Goal: Check status: Check status

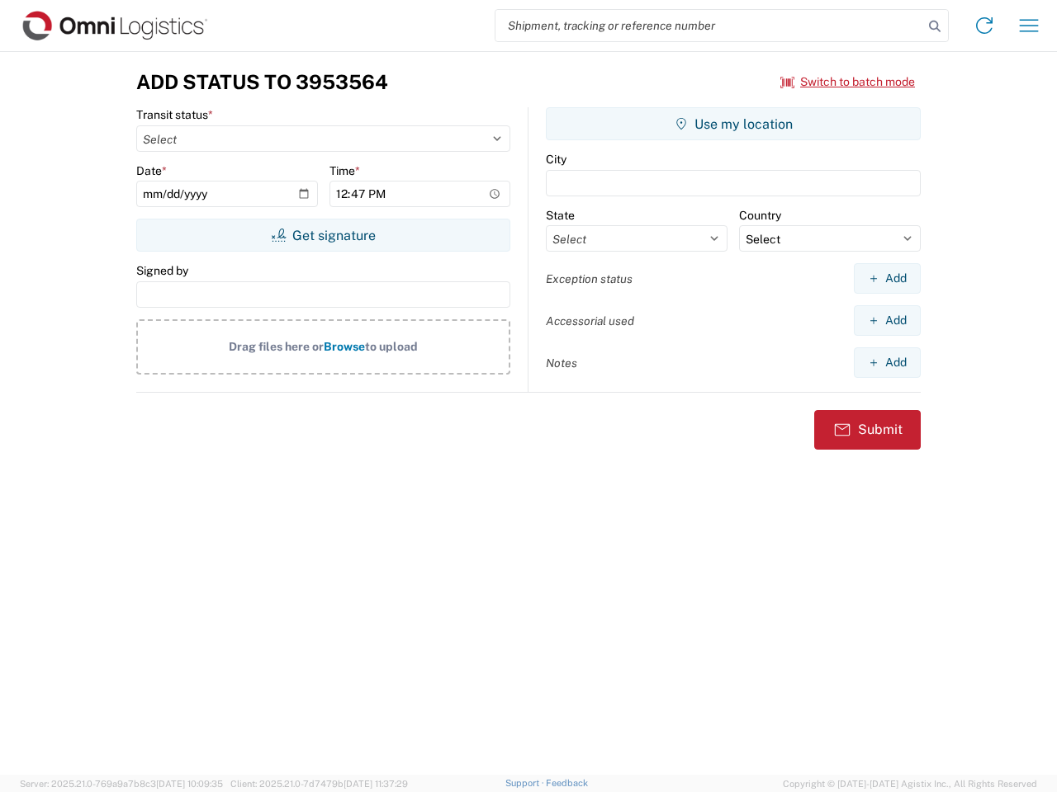
click at [709, 26] on input "search" at bounding box center [709, 25] width 428 height 31
click at [934, 26] on icon at bounding box center [934, 26] width 23 height 23
click at [984, 26] on icon at bounding box center [984, 25] width 26 height 26
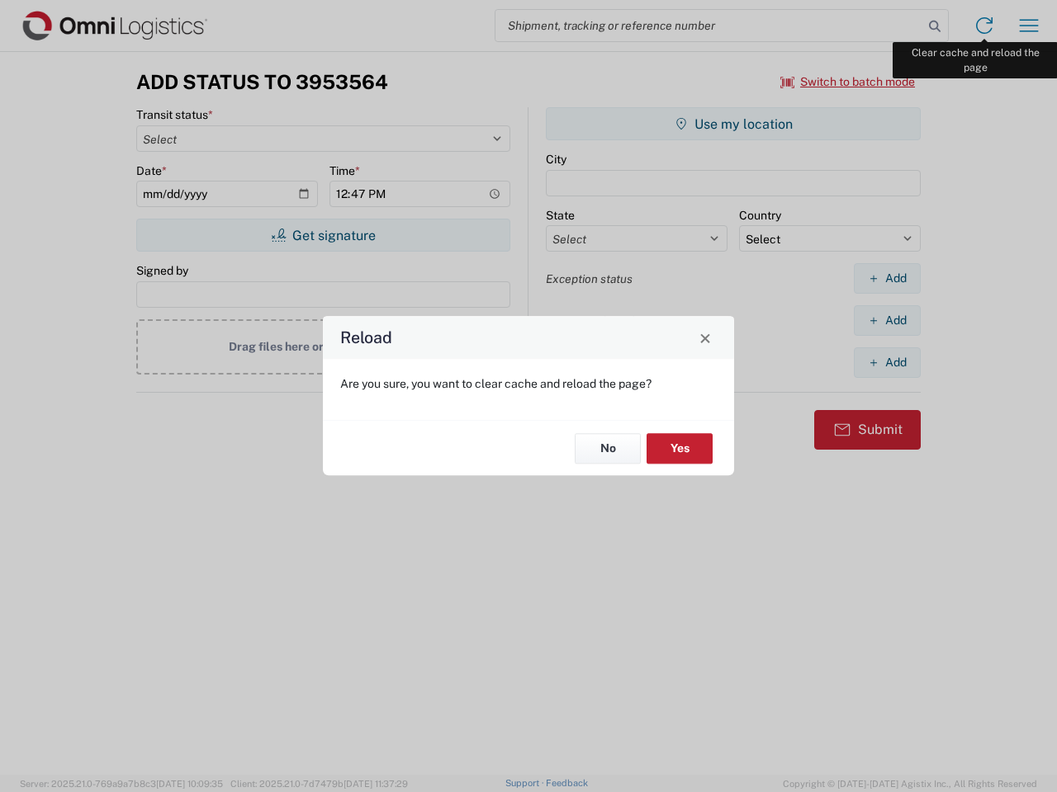
click at [1028, 26] on div "Reload Are you sure, you want to clear cache and reload the page? No Yes" at bounding box center [528, 396] width 1057 height 792
click at [848, 82] on div "Reload Are you sure, you want to clear cache and reload the page? No Yes" at bounding box center [528, 396] width 1057 height 792
click at [323, 235] on div "Reload Are you sure, you want to clear cache and reload the page? No Yes" at bounding box center [528, 396] width 1057 height 792
click at [733, 124] on div "Reload Are you sure, you want to clear cache and reload the page? No Yes" at bounding box center [528, 396] width 1057 height 792
click at [887, 278] on div "Reload Are you sure, you want to clear cache and reload the page? No Yes" at bounding box center [528, 396] width 1057 height 792
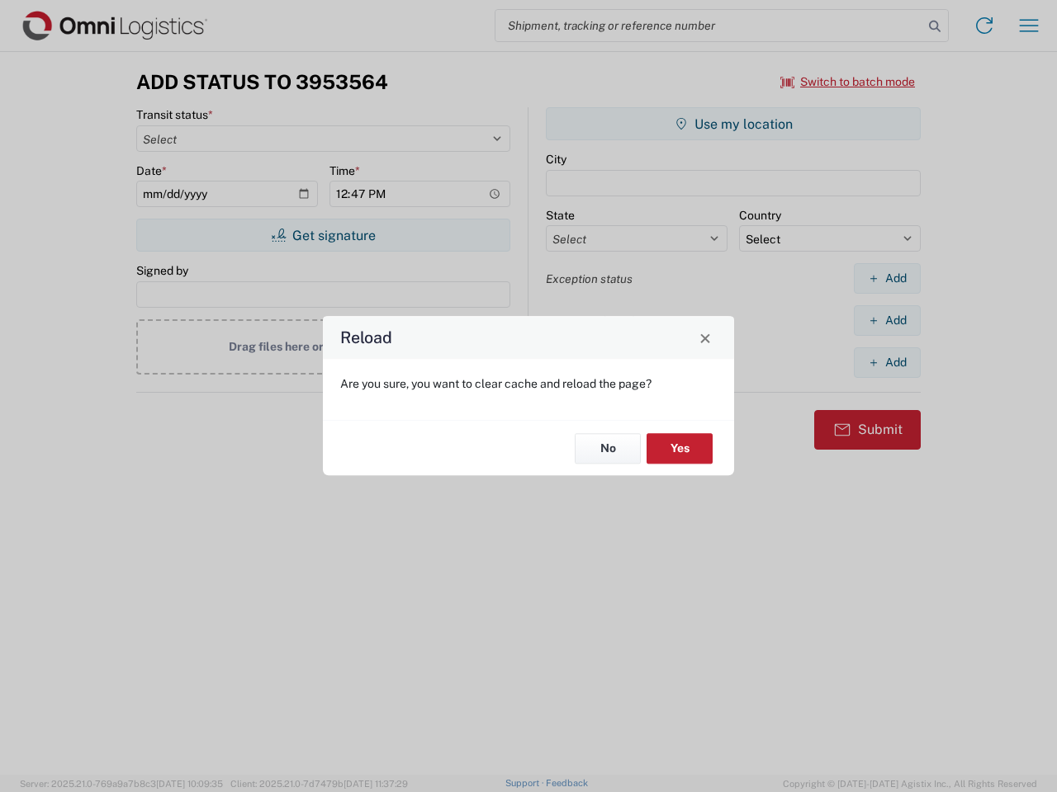
click at [887, 320] on div "Reload Are you sure, you want to clear cache and reload the page? No Yes" at bounding box center [528, 396] width 1057 height 792
click at [887, 362] on div "Reload Are you sure, you want to clear cache and reload the page? No Yes" at bounding box center [528, 396] width 1057 height 792
